Goal: Navigation & Orientation: Understand site structure

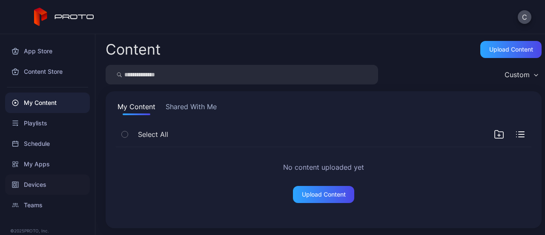
scroll to position [19, 0]
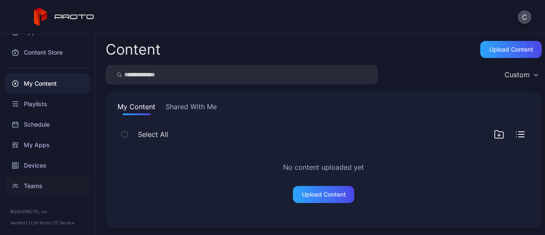
click at [40, 185] on div "Teams" at bounding box center [47, 185] width 85 height 20
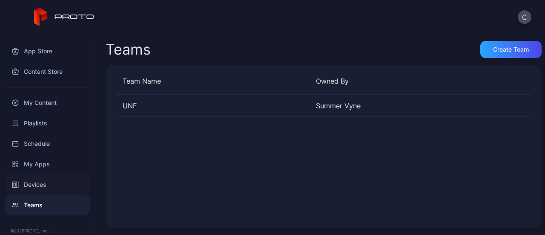
click at [53, 180] on div "Devices" at bounding box center [47, 184] width 85 height 20
